Goal: Register for event/course

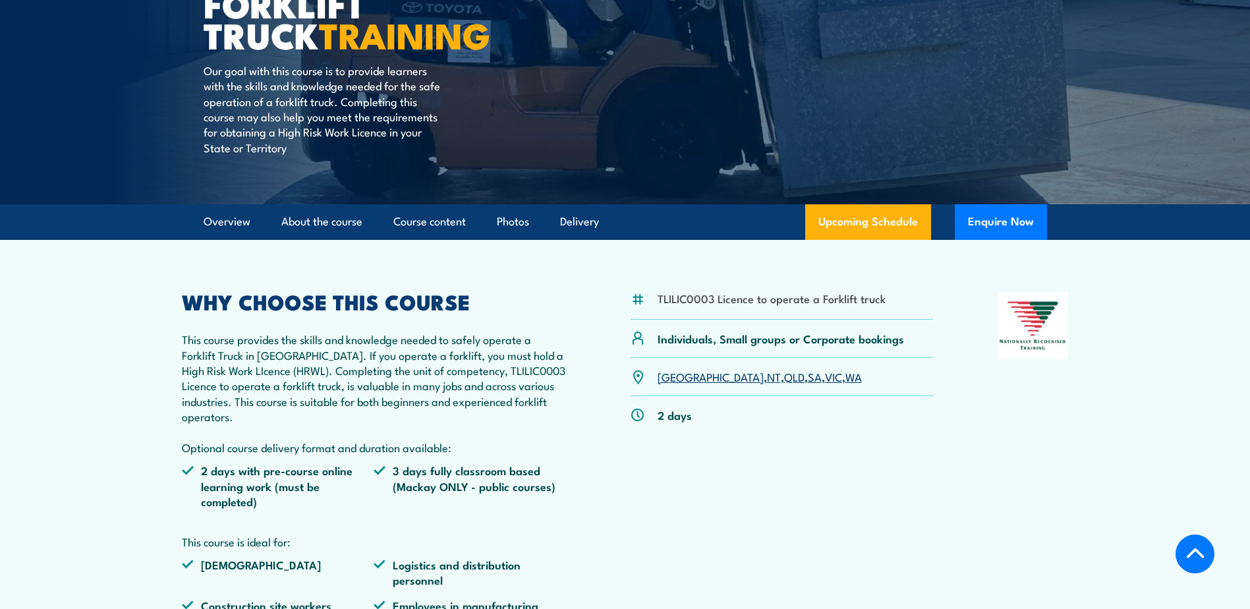
scroll to position [264, 0]
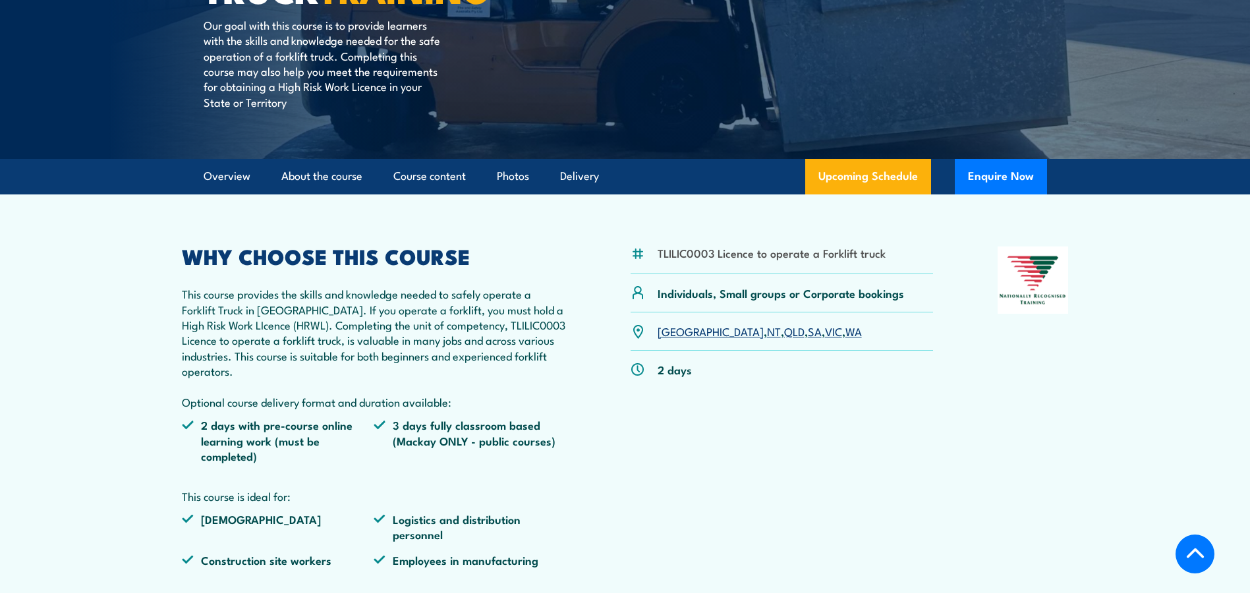
click at [767, 333] on link "NT" at bounding box center [774, 331] width 14 height 16
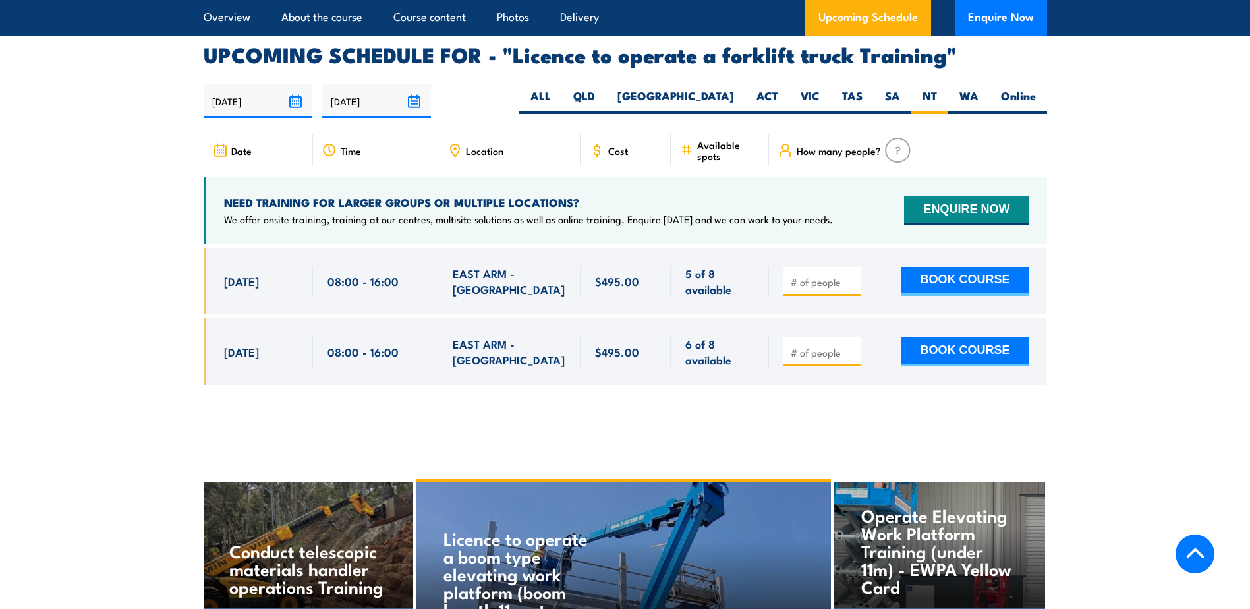
scroll to position [2175, 0]
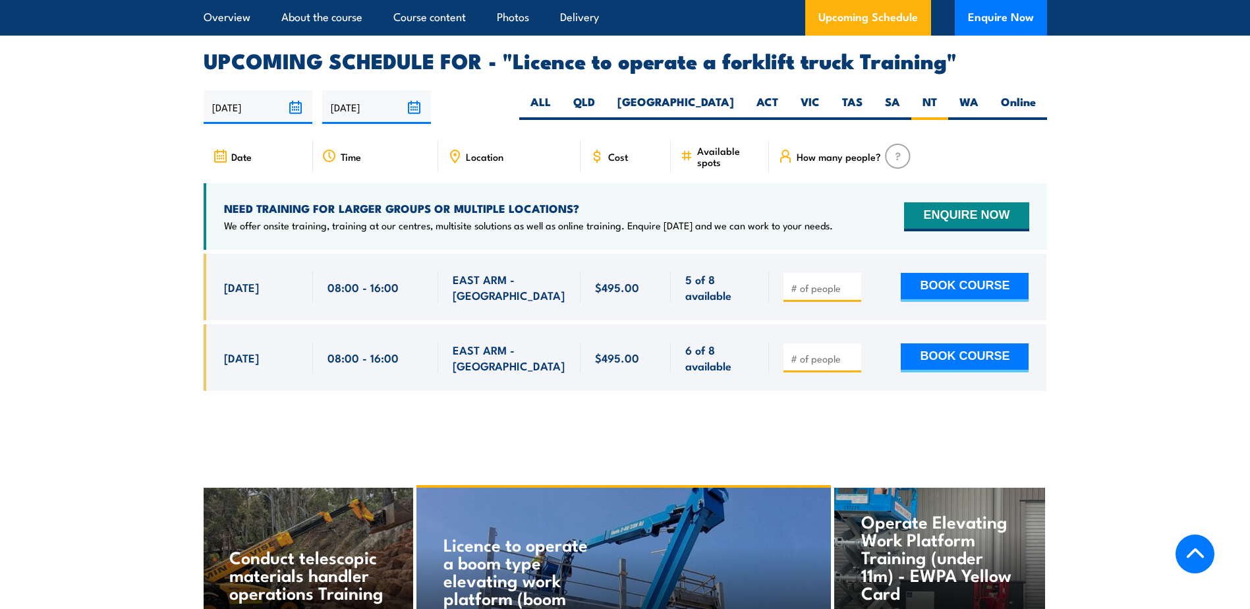
click at [1133, 343] on section "UPCOMING SCHEDULE FOR - "Licence to operate a forklift truck Training" 18/09/20…" at bounding box center [625, 231] width 1250 height 360
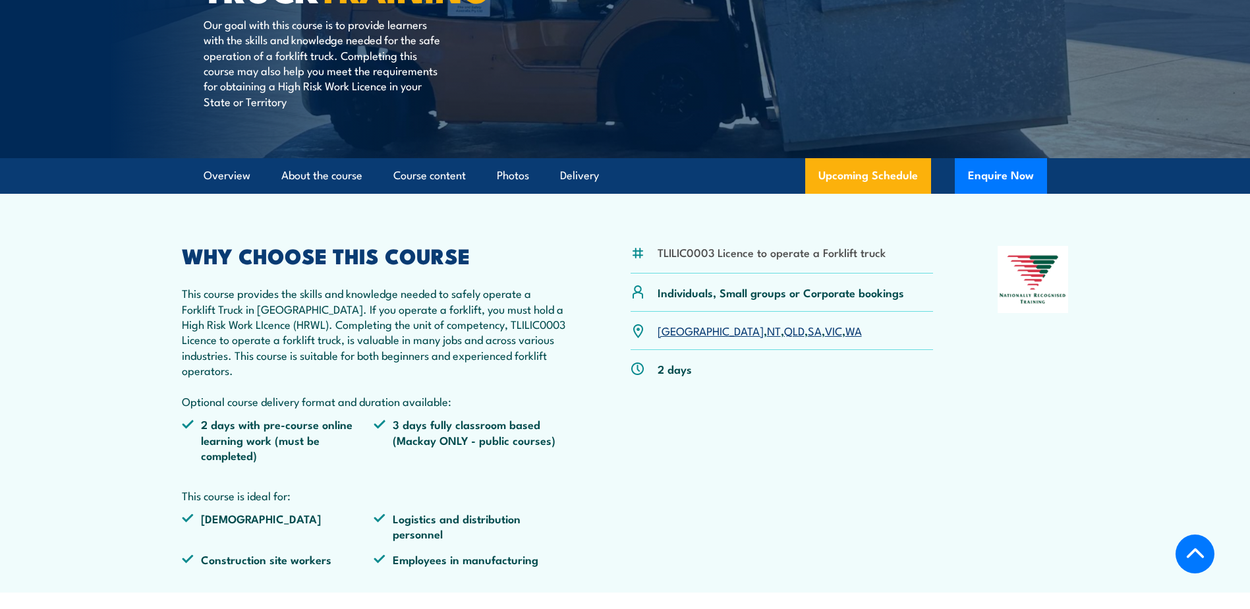
scroll to position [264, 0]
click at [767, 333] on link "NT" at bounding box center [774, 331] width 14 height 16
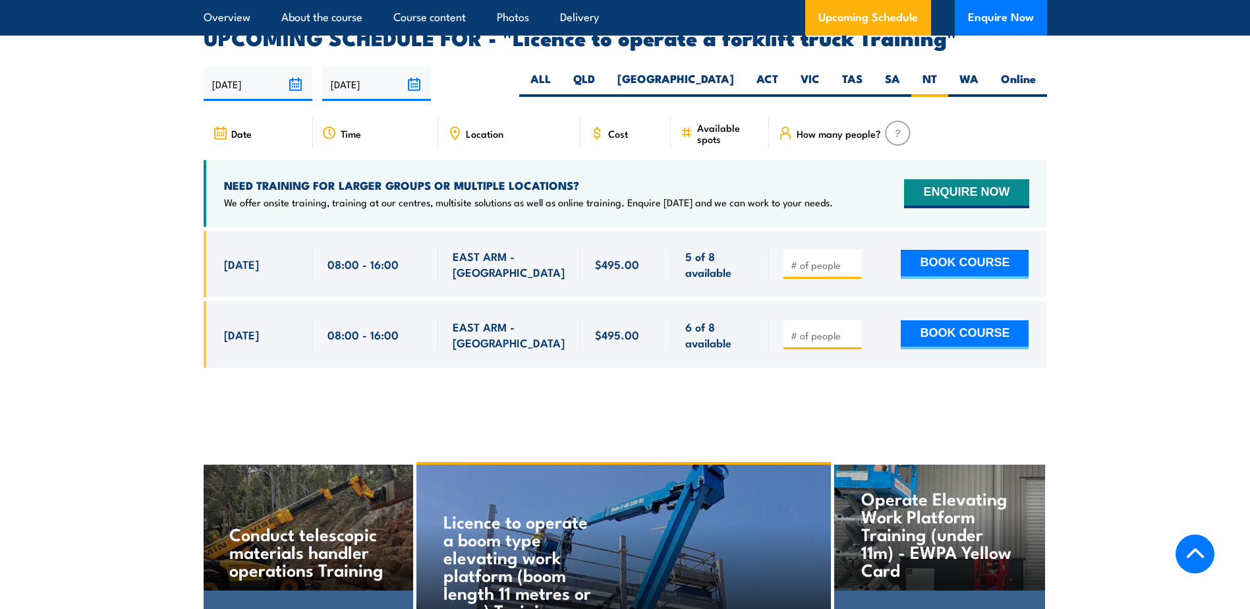
scroll to position [2206, 0]
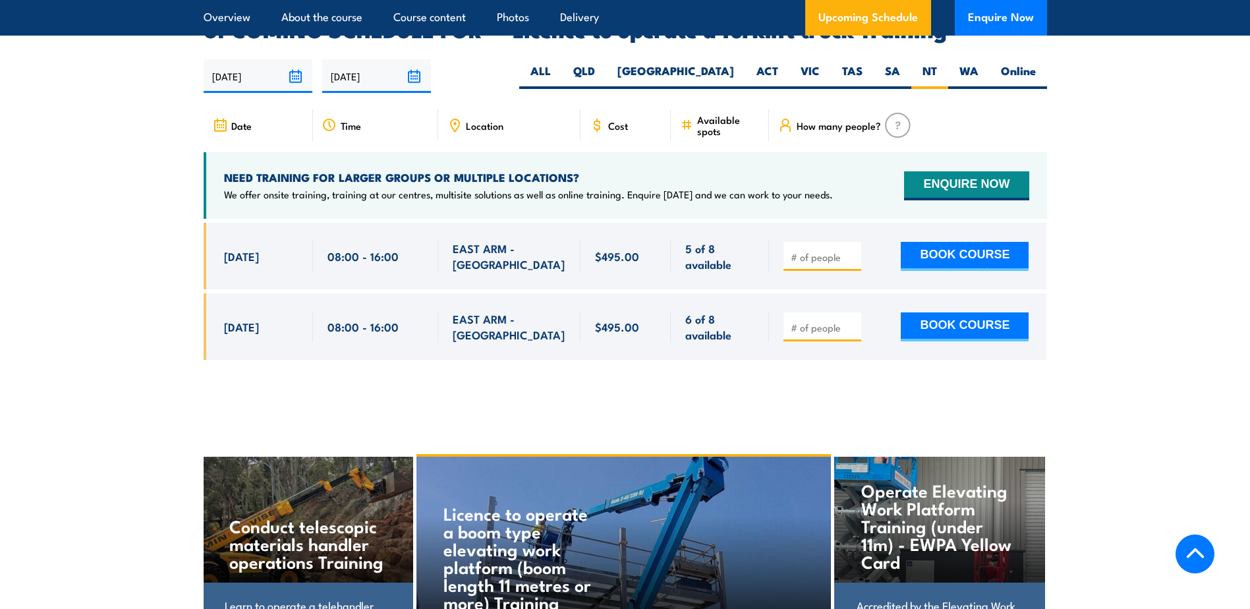
click at [609, 120] on span "Cost" at bounding box center [618, 125] width 20 height 11
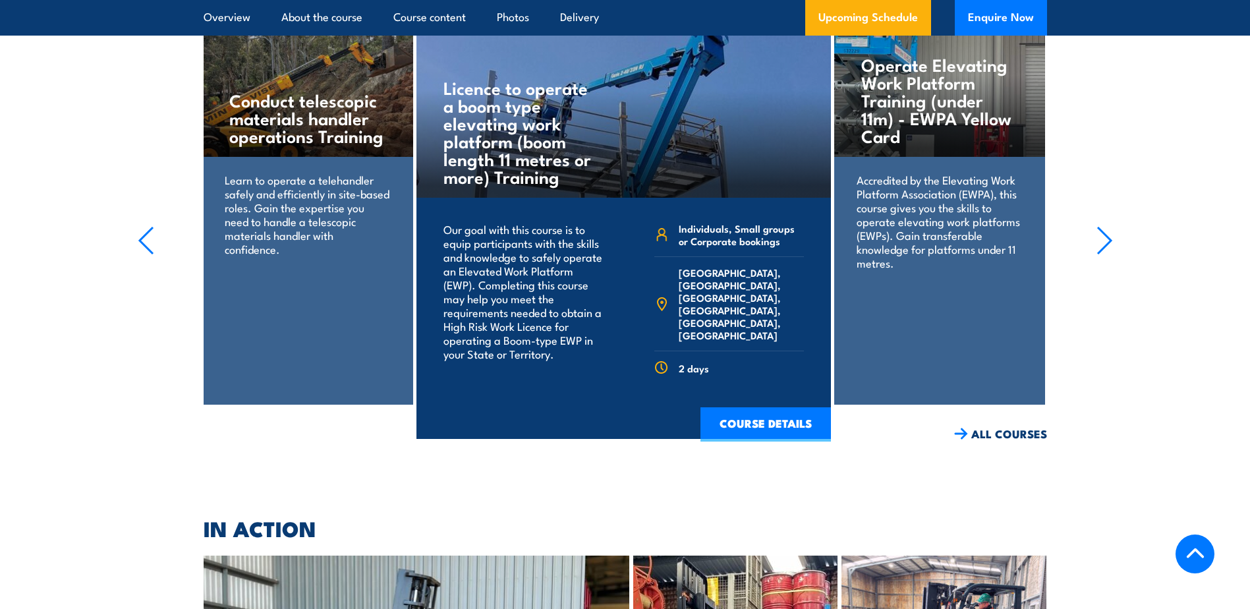
scroll to position [2601, 0]
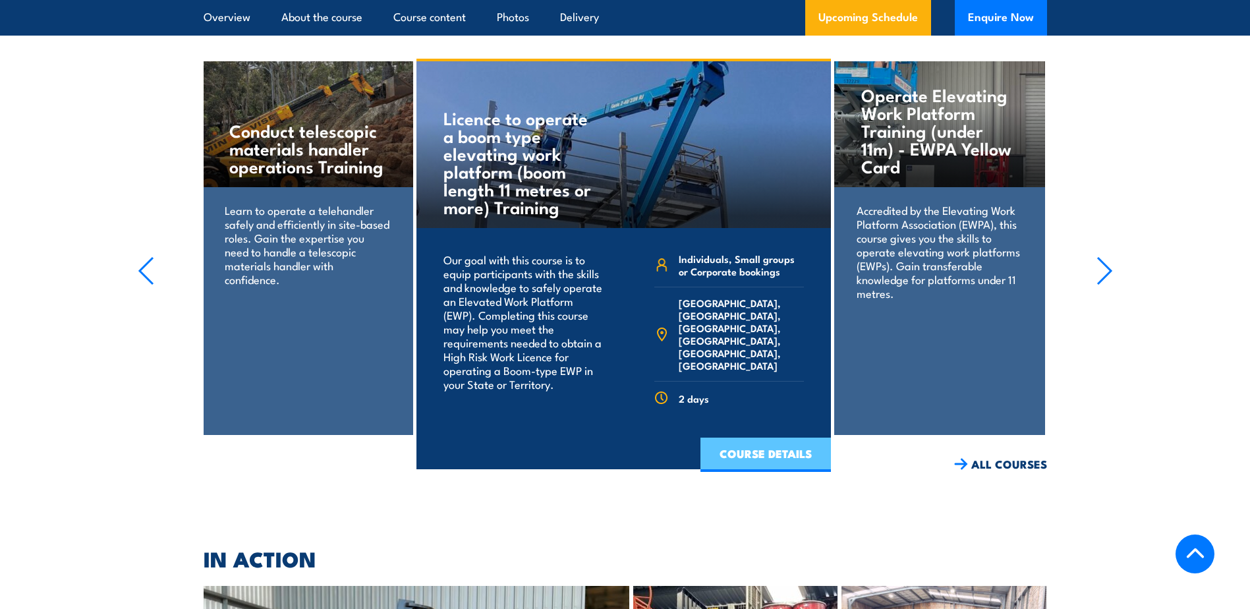
click at [737, 438] on link "COURSE DETAILS" at bounding box center [766, 455] width 130 height 34
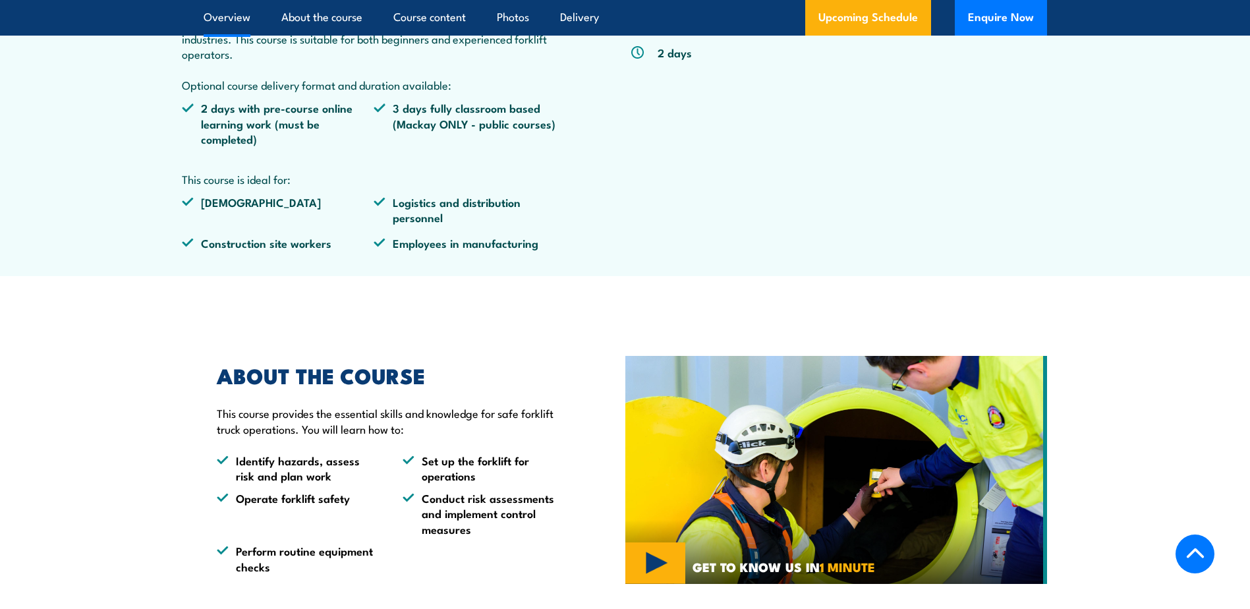
scroll to position [593, 0]
